Goal: Task Accomplishment & Management: Complete application form

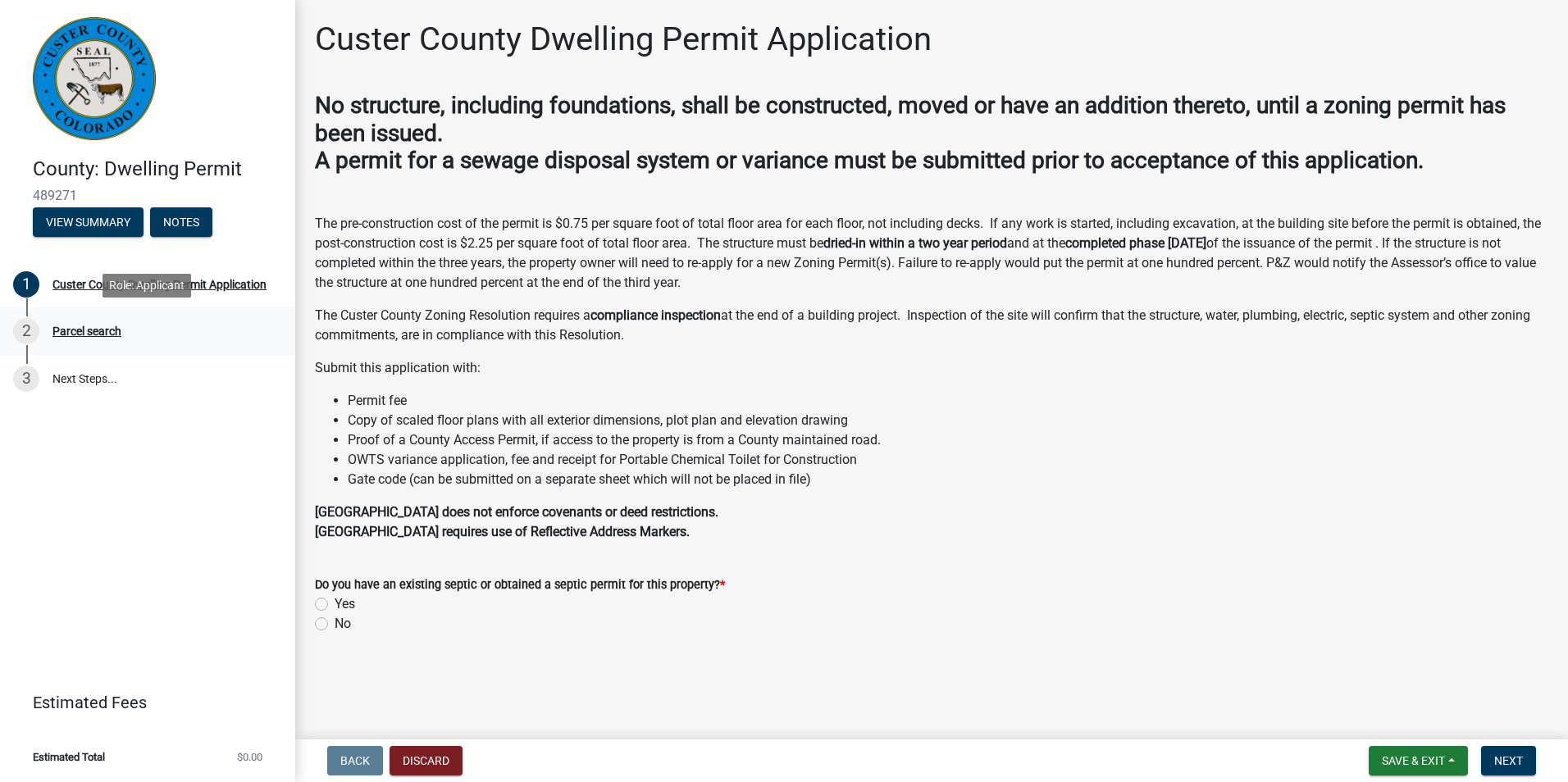
click at [95, 329] on div "Parcel search" at bounding box center [87, 331] width 69 height 12
click at [1499, 758] on span "Next" at bounding box center [1508, 761] width 29 height 13
click at [334, 603] on label "Yes" at bounding box center [345, 603] width 20 height 19
click at [334, 603] on input "Yes" at bounding box center [339, 599] width 11 height 11
radio input "true"
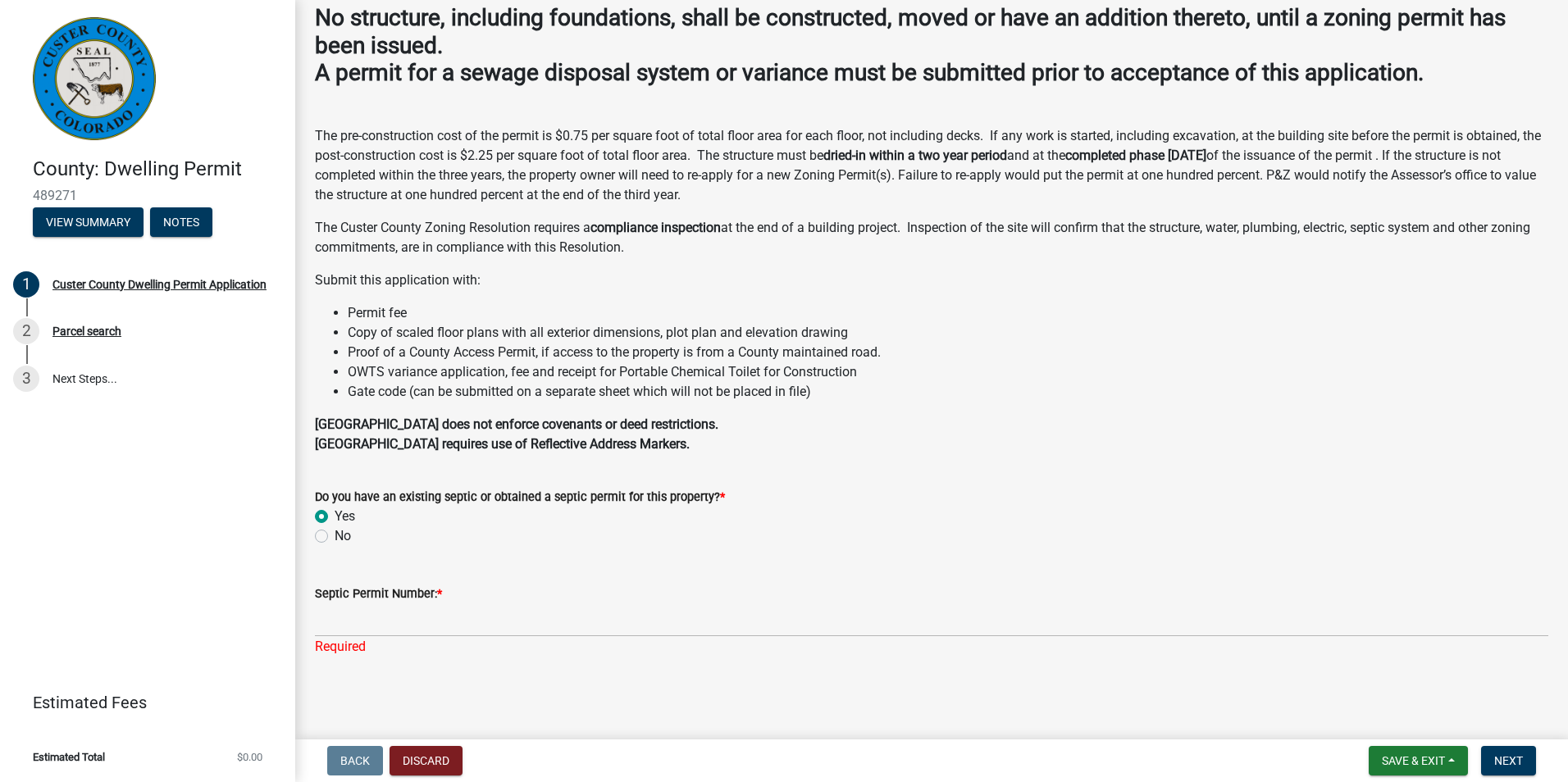
scroll to position [88, 0]
click at [334, 535] on label "No" at bounding box center [343, 534] width 17 height 19
click at [334, 535] on input "No" at bounding box center [339, 530] width 11 height 11
radio input "true"
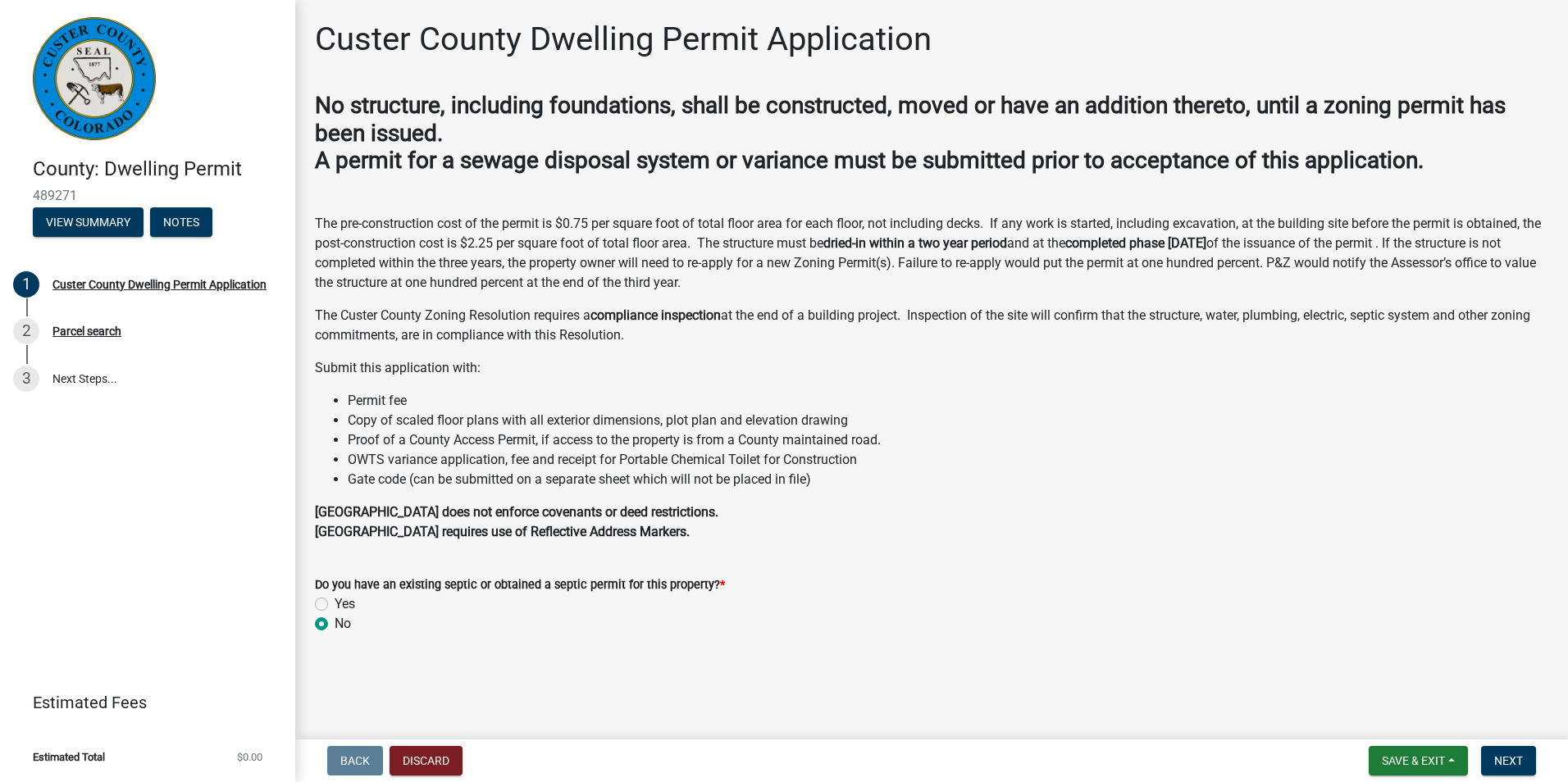
scroll to position [0, 0]
click at [1500, 754] on span "Next" at bounding box center [1508, 761] width 29 height 13
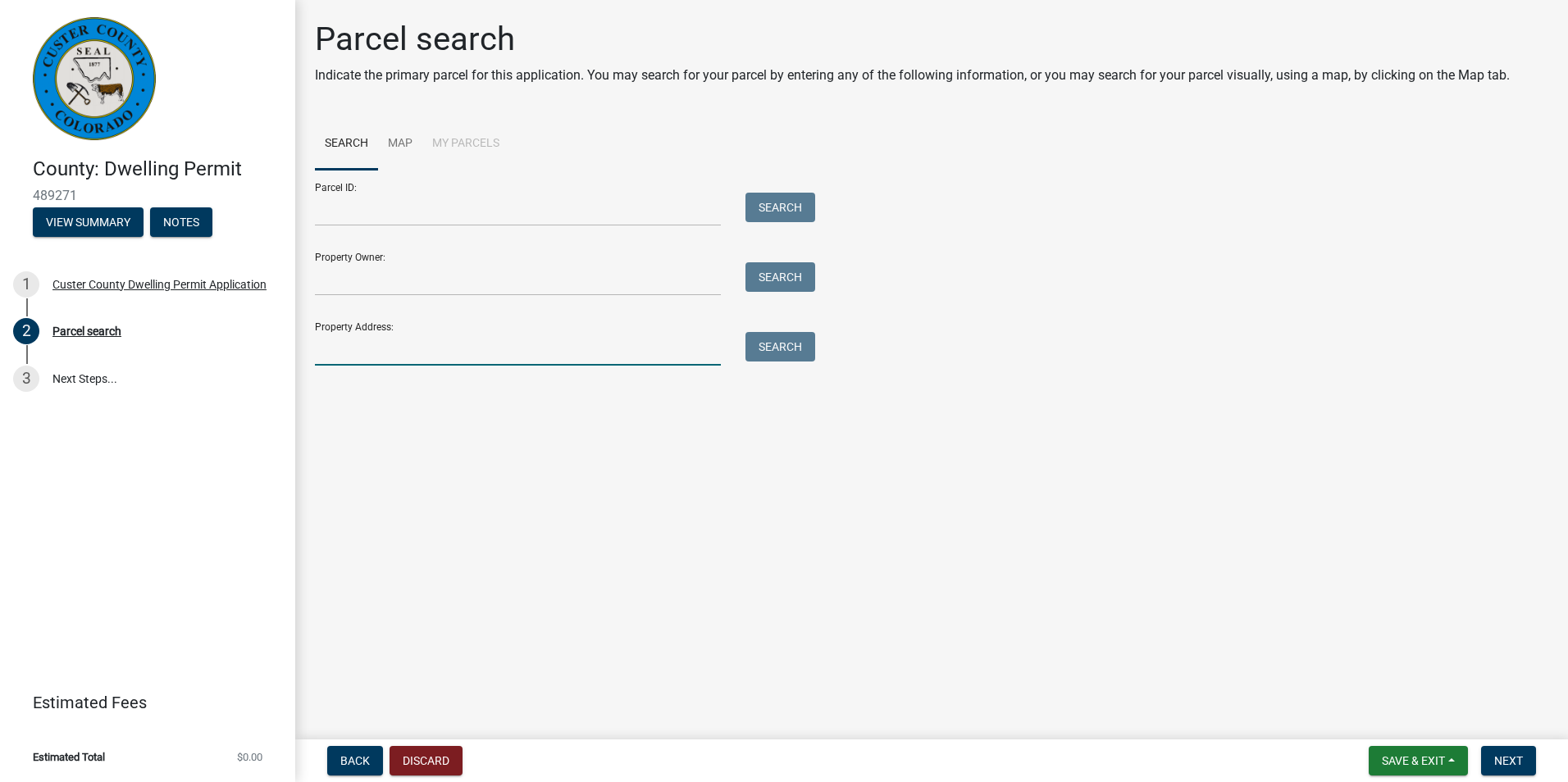
click at [334, 354] on input "Property Address:" at bounding box center [518, 349] width 406 height 34
click at [395, 344] on input "510 Eagle S" at bounding box center [518, 349] width 406 height 34
type input "[STREET_ADDRESS]"
click at [773, 344] on button "Search" at bounding box center [780, 346] width 70 height 29
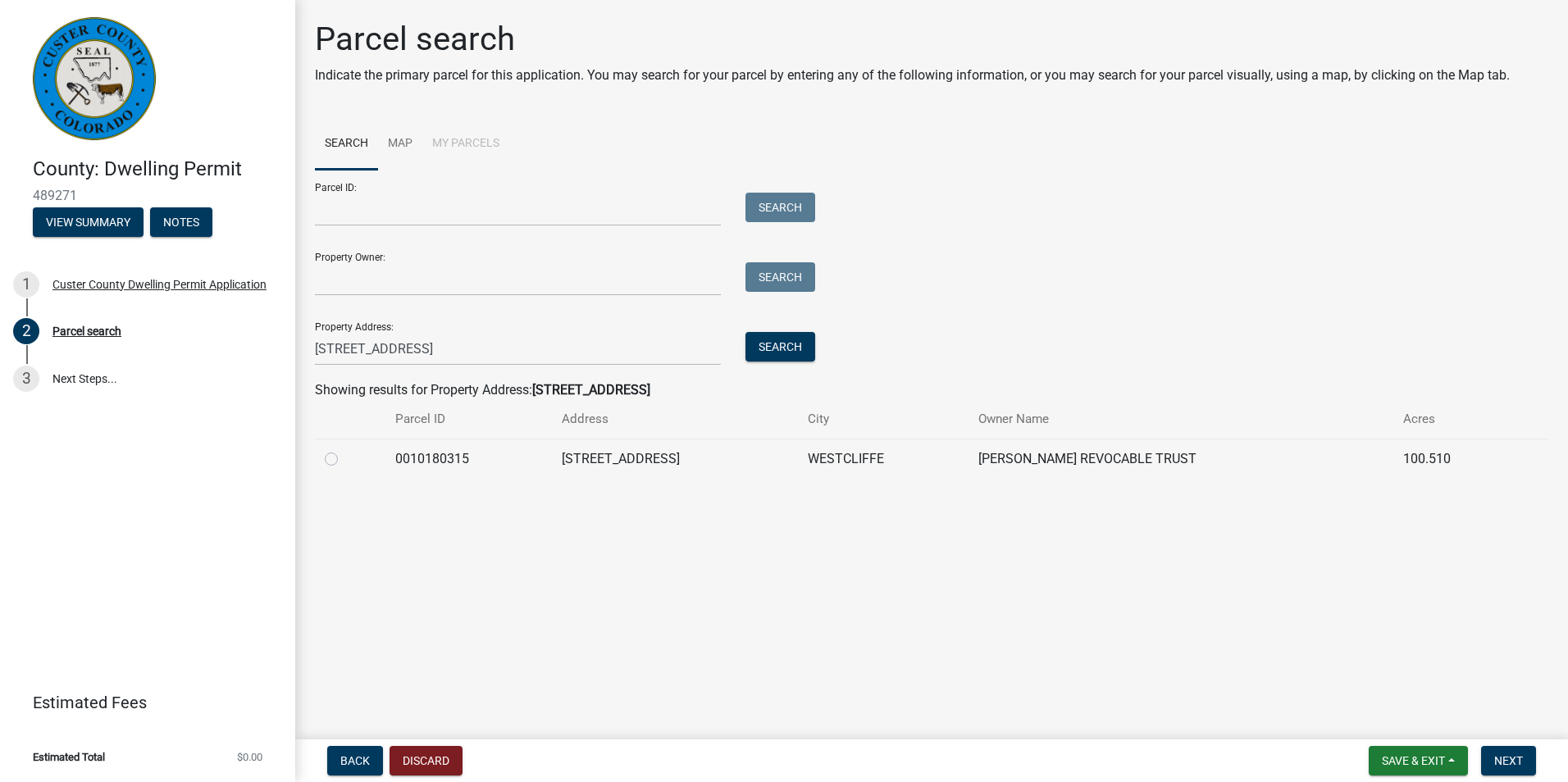
click at [345, 449] on label at bounding box center [345, 449] width 0 height 0
click at [345, 459] on input "radio" at bounding box center [350, 454] width 11 height 11
radio input "true"
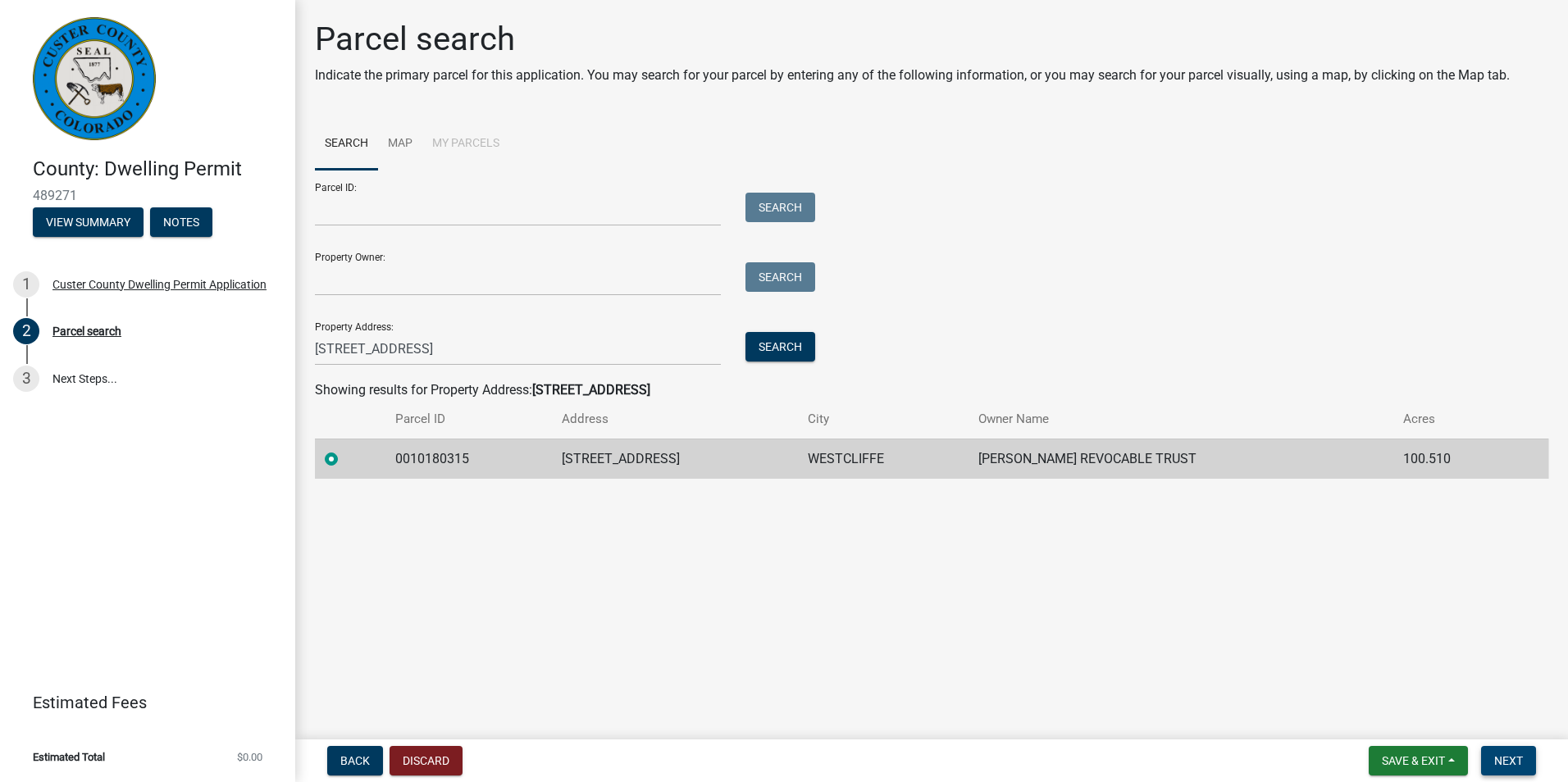
click at [1508, 764] on span "Next" at bounding box center [1508, 761] width 29 height 13
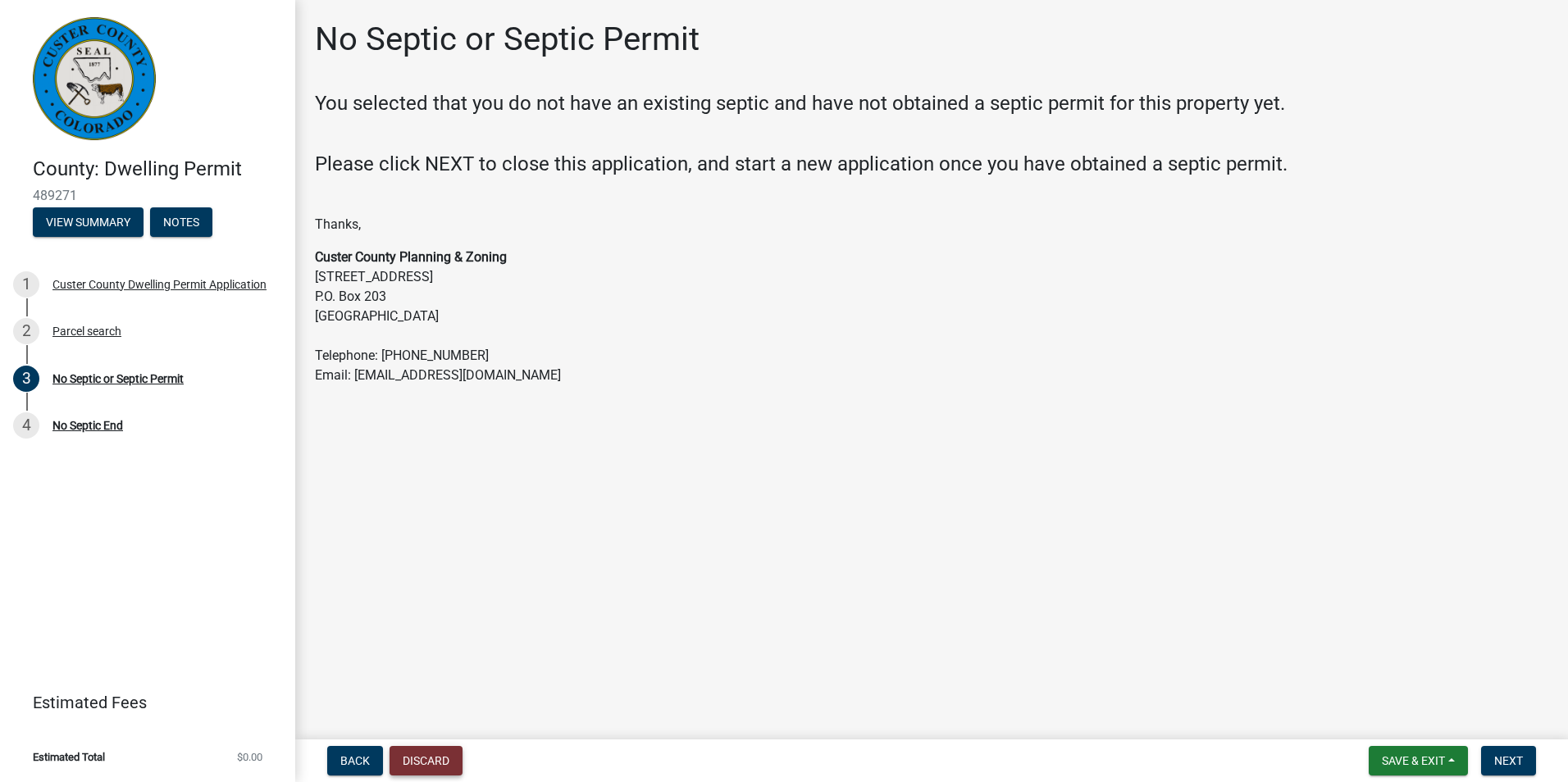
click at [416, 762] on button "Discard" at bounding box center [426, 760] width 73 height 29
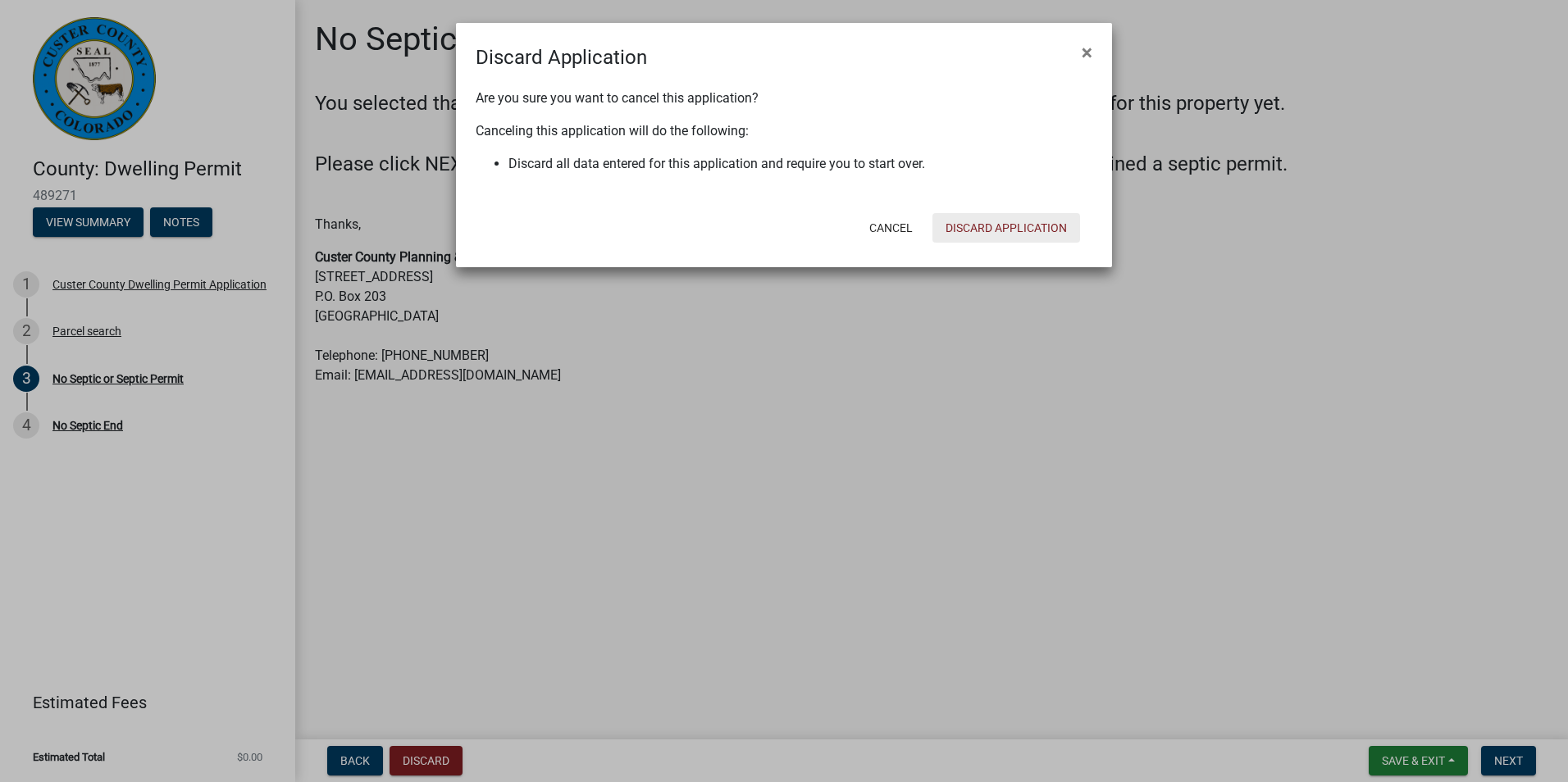
click at [1008, 232] on button "Discard Application" at bounding box center [1006, 228] width 148 height 29
